Goal: Task Accomplishment & Management: Use online tool/utility

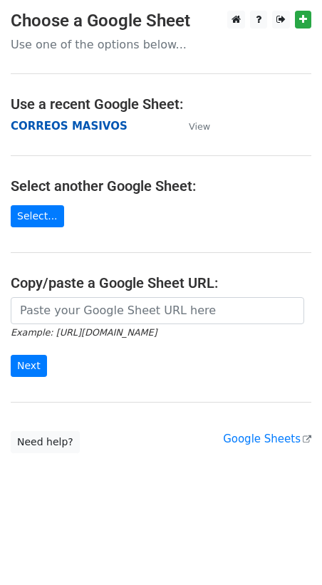
click at [73, 127] on strong "CORREOS MASIVOS" at bounding box center [69, 126] width 117 height 13
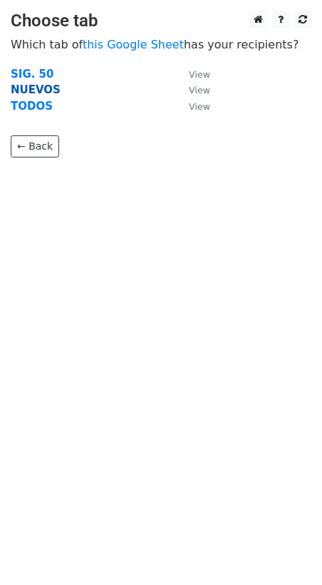
click at [46, 93] on strong "NUEVOS" at bounding box center [36, 89] width 50 height 13
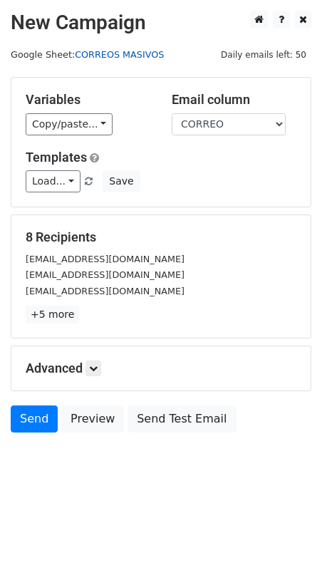
click at [100, 56] on link "CORREOS MASIVOS" at bounding box center [119, 54] width 89 height 11
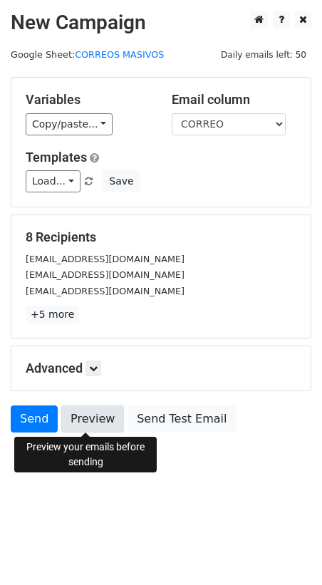
click at [84, 417] on link "Preview" at bounding box center [92, 418] width 63 height 27
click at [87, 418] on link "Preview" at bounding box center [92, 418] width 63 height 27
click at [100, 415] on link "Preview" at bounding box center [92, 418] width 63 height 27
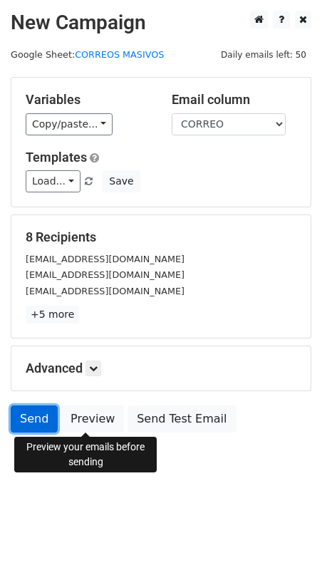
click at [39, 417] on link "Send" at bounding box center [34, 418] width 47 height 27
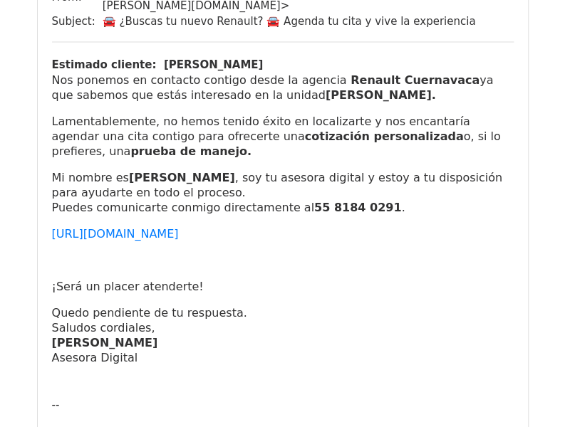
scroll to position [855, 0]
